Goal: Information Seeking & Learning: Learn about a topic

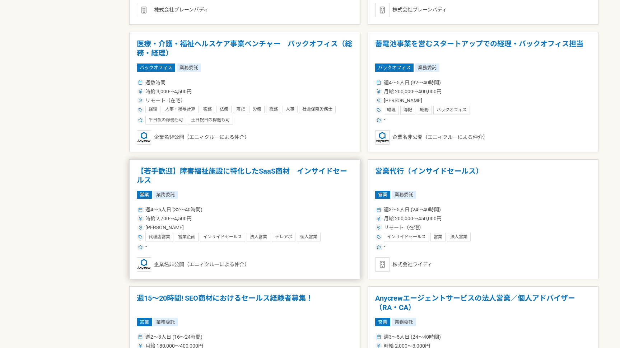
scroll to position [580, 0]
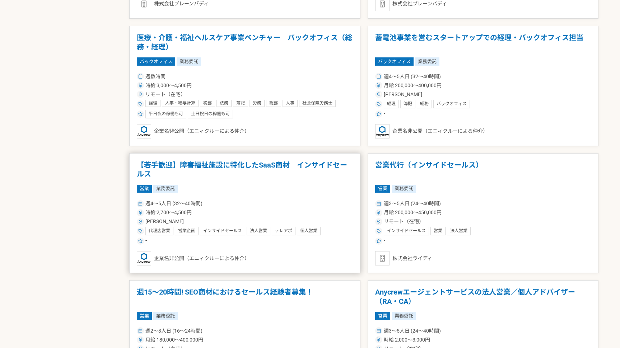
click at [284, 168] on h1 "【若手歓迎】障害福祉施設に特化したSaaS商材　インサイドセールス" at bounding box center [245, 170] width 216 height 18
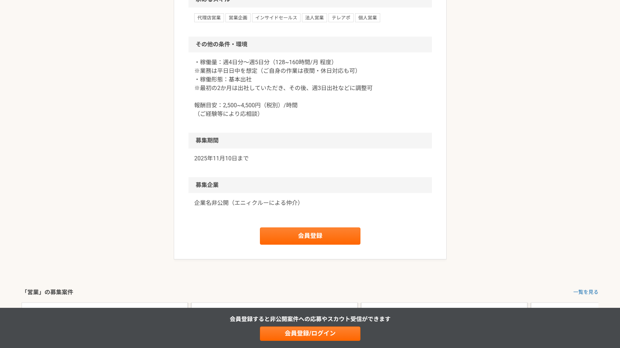
scroll to position [794, 0]
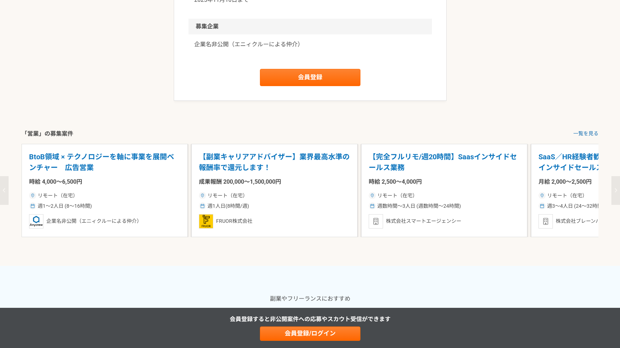
click at [614, 197] on button "button" at bounding box center [616, 190] width 9 height 29
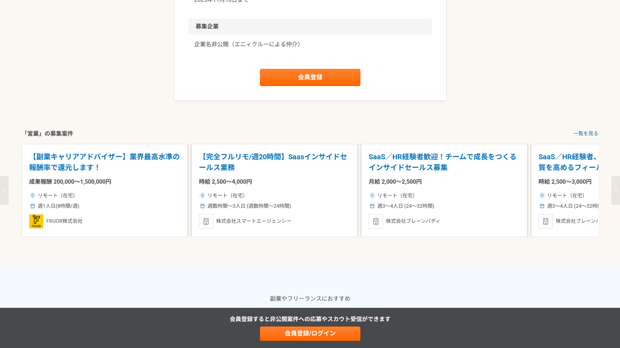
click at [613, 198] on button "button" at bounding box center [616, 190] width 9 height 29
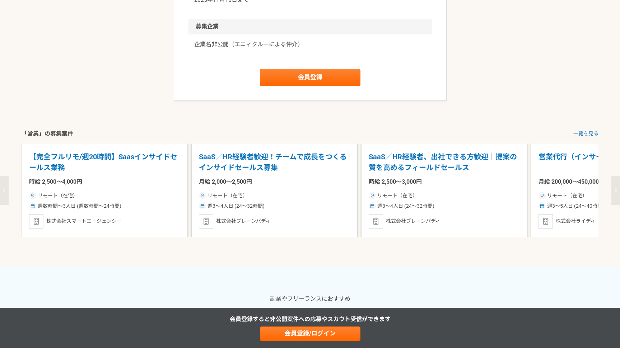
click at [613, 198] on button "button" at bounding box center [616, 190] width 9 height 29
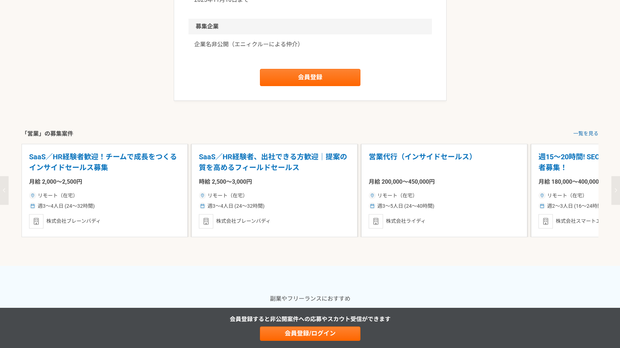
click at [616, 196] on button "button" at bounding box center [616, 190] width 9 height 29
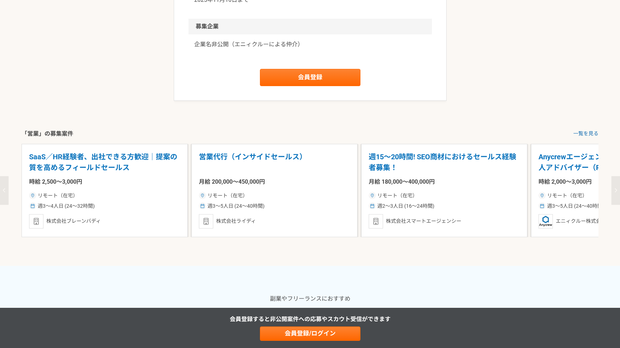
click at [616, 196] on button "button" at bounding box center [616, 190] width 9 height 29
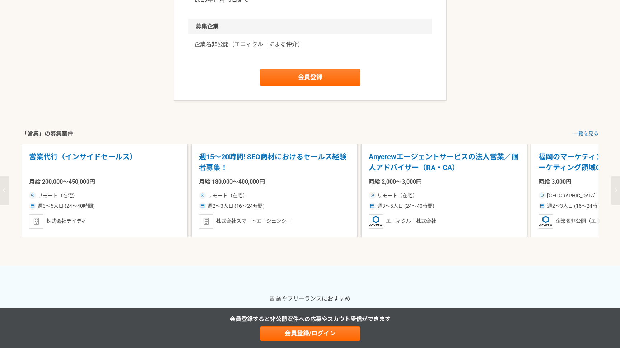
click at [616, 196] on button "button" at bounding box center [616, 190] width 9 height 29
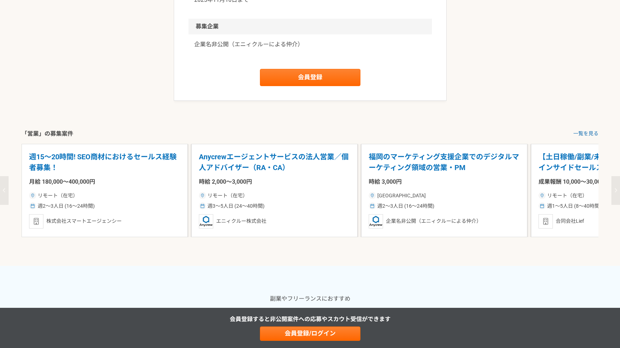
click at [616, 196] on button "button" at bounding box center [616, 190] width 9 height 29
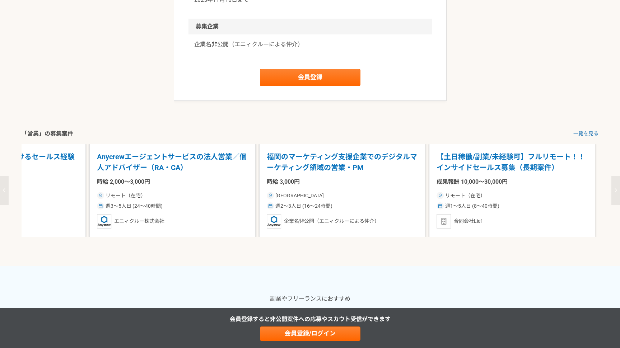
click at [615, 198] on button "button" at bounding box center [616, 190] width 9 height 29
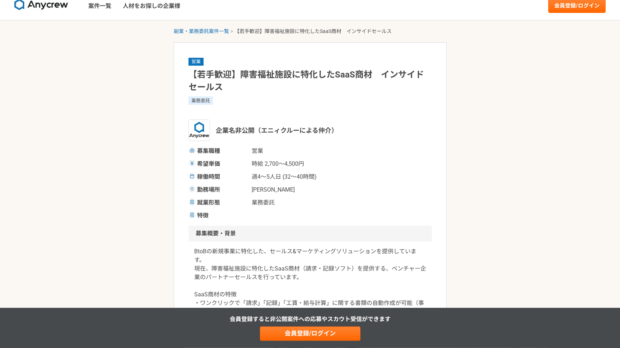
scroll to position [0, 0]
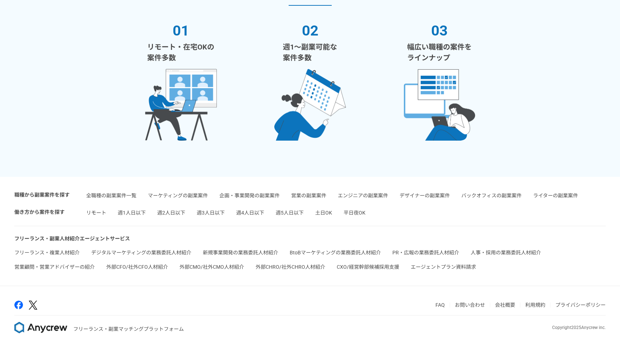
scroll to position [1522, 0]
